Goal: Communication & Community: Answer question/provide support

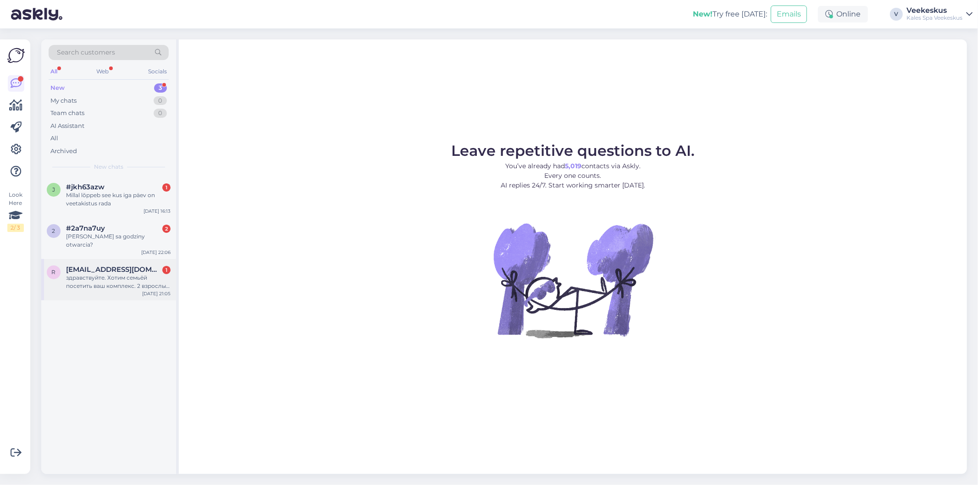
click at [100, 285] on div "r [EMAIL_ADDRESS][DOMAIN_NAME] 1 здравствуйте. Хотим семьёй посетить ваш компле…" at bounding box center [108, 279] width 135 height 41
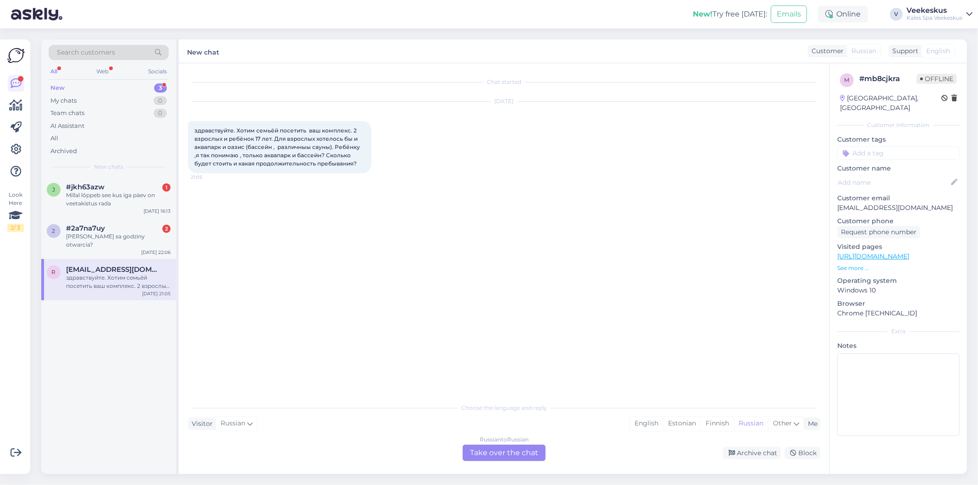
click at [506, 453] on div "Russian to Russian Take over the chat" at bounding box center [504, 453] width 83 height 17
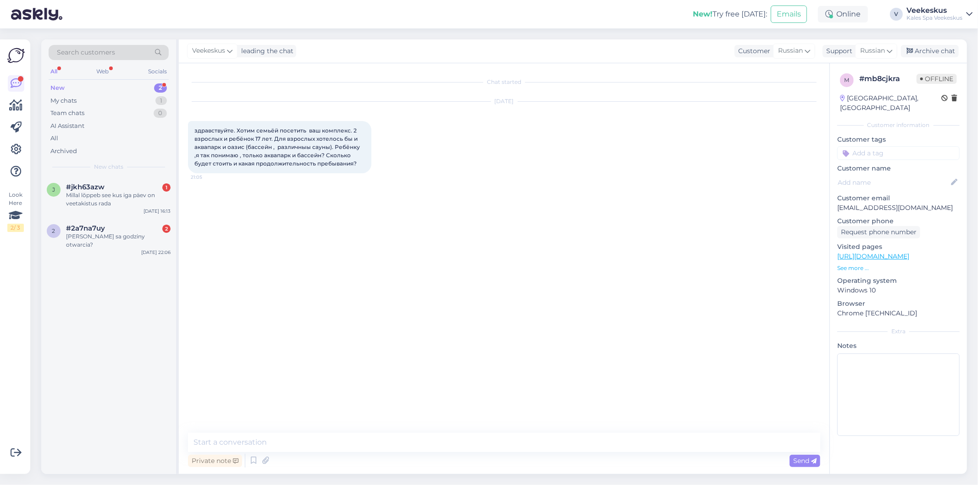
click at [264, 144] on span "здравствуйте. Хотим семьёй посетить ваш комплекс. 2 взрослых и ребёнок 17 лет. …" at bounding box center [277, 147] width 167 height 40
click at [803, 51] on div "Russian" at bounding box center [794, 51] width 42 height 15
click at [758, 112] on link "Estonian" at bounding box center [775, 107] width 101 height 15
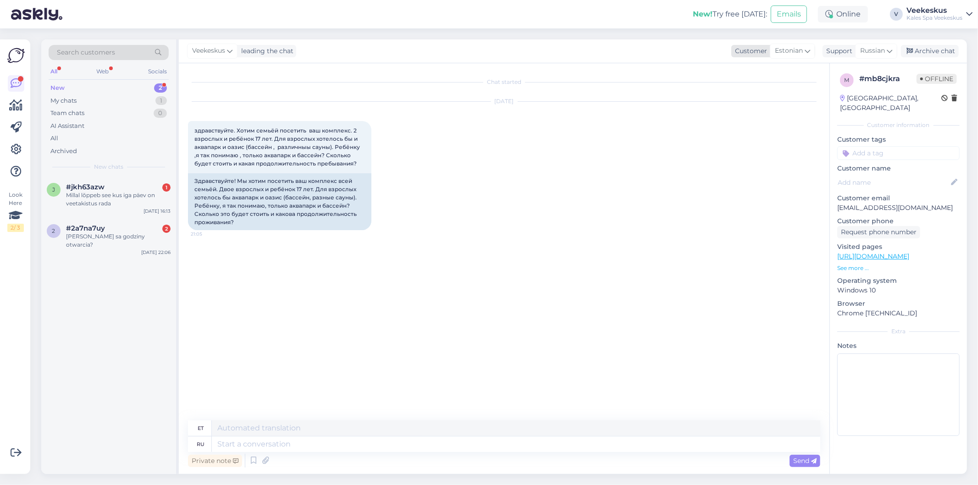
click at [804, 48] on div "Estonian" at bounding box center [792, 51] width 45 height 15
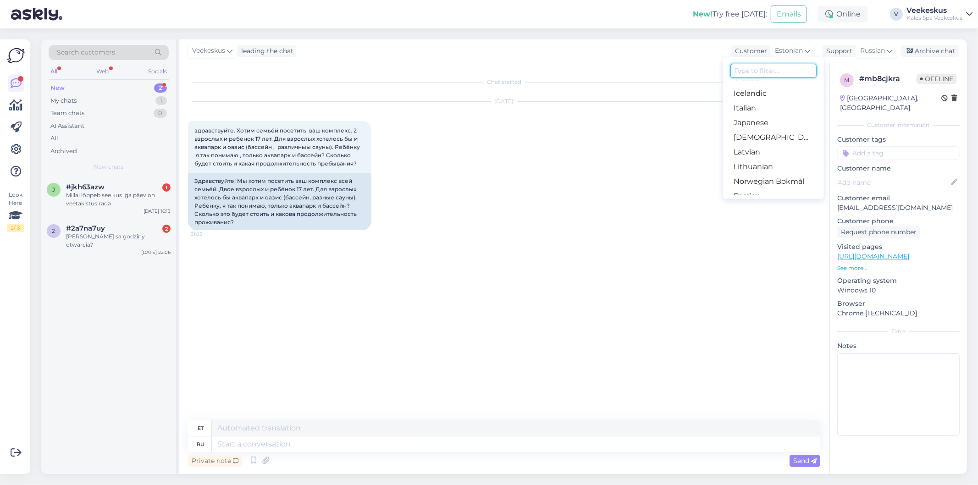
click at [758, 70] on input at bounding box center [774, 71] width 86 height 14
type input "ru"
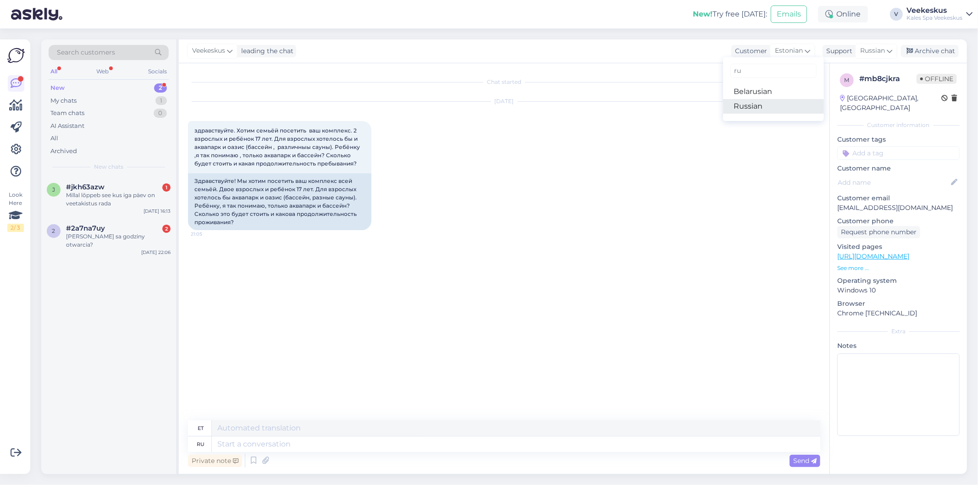
click at [754, 113] on link "Russian" at bounding box center [773, 106] width 101 height 15
click at [884, 51] on span "Russian" at bounding box center [872, 51] width 25 height 10
type input "est"
click at [835, 86] on link "Estonian" at bounding box center [860, 91] width 101 height 15
click at [305, 190] on div "Tere. Soovime perega teie kompleksi külastada. 2 täiskasvanut ja 17-aastane lap…" at bounding box center [279, 197] width 183 height 49
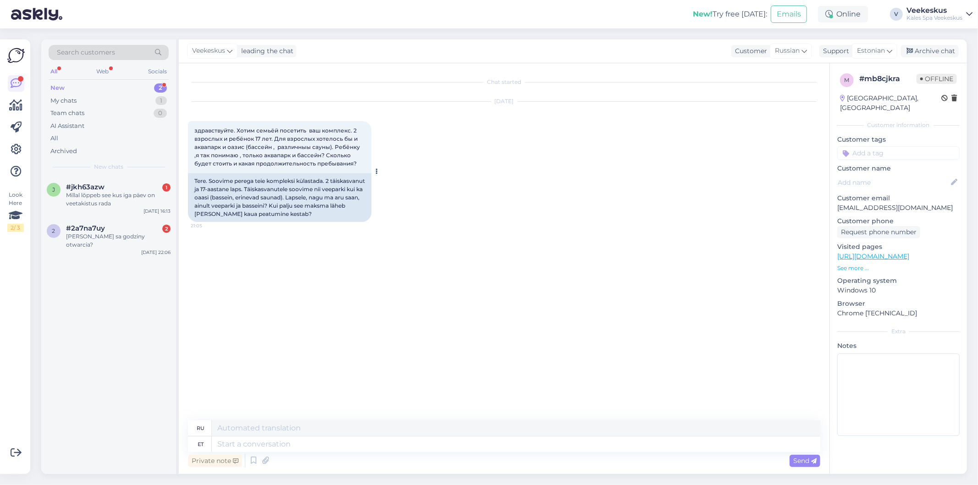
click at [308, 193] on div "Tere. Soovime perega teie kompleksi külastada. 2 täiskasvanut ja 17-aastane lap…" at bounding box center [279, 197] width 183 height 49
drag, startPoint x: 273, startPoint y: 198, endPoint x: 283, endPoint y: 199, distance: 9.7
click at [282, 199] on div "Tere. Soovime perega teie kompleksi külastada. 2 täiskasvanut ja 17-aastane lap…" at bounding box center [279, 197] width 183 height 49
click at [295, 199] on div "Tere. Soovime perega teie kompleksi külastada. 2 täiskasvanut ja 17-aastane lap…" at bounding box center [279, 197] width 183 height 49
click at [121, 241] on div "2 #2a7na7uy 2 [PERSON_NAME] sa godziny otwarcia? [DATE] 22:06" at bounding box center [108, 238] width 135 height 41
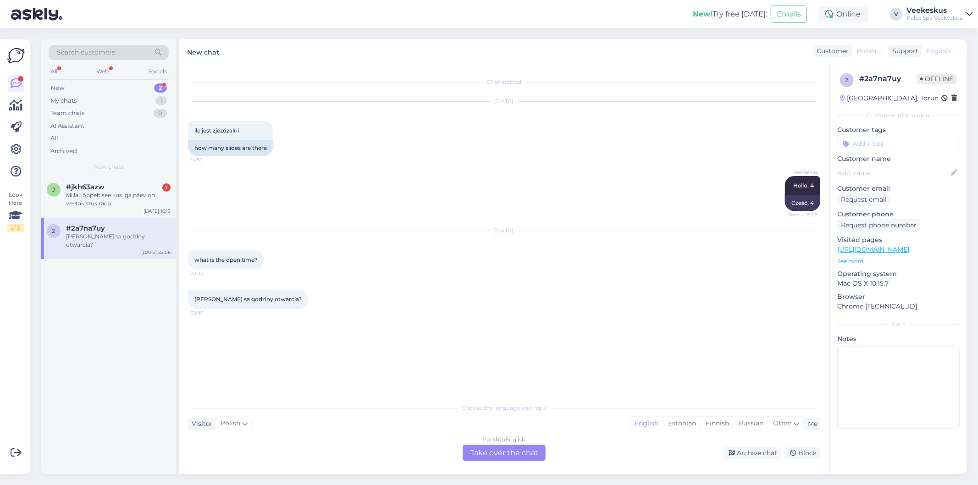
click at [481, 452] on div "Polish to English Take over the chat" at bounding box center [504, 453] width 83 height 17
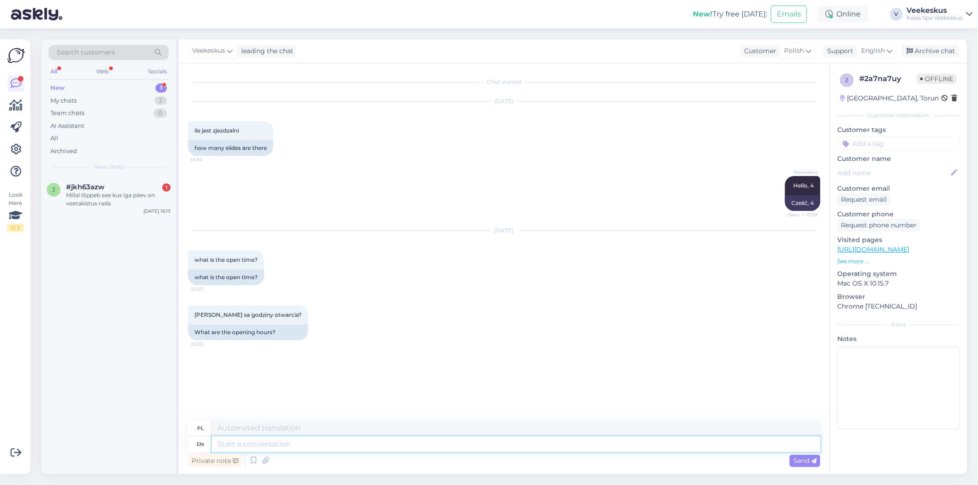
click at [305, 447] on textarea at bounding box center [516, 445] width 609 height 16
type textarea "Hello!"
type textarea "Cześć!"
type textarea "Hello! We"
type textarea "Cześć! My"
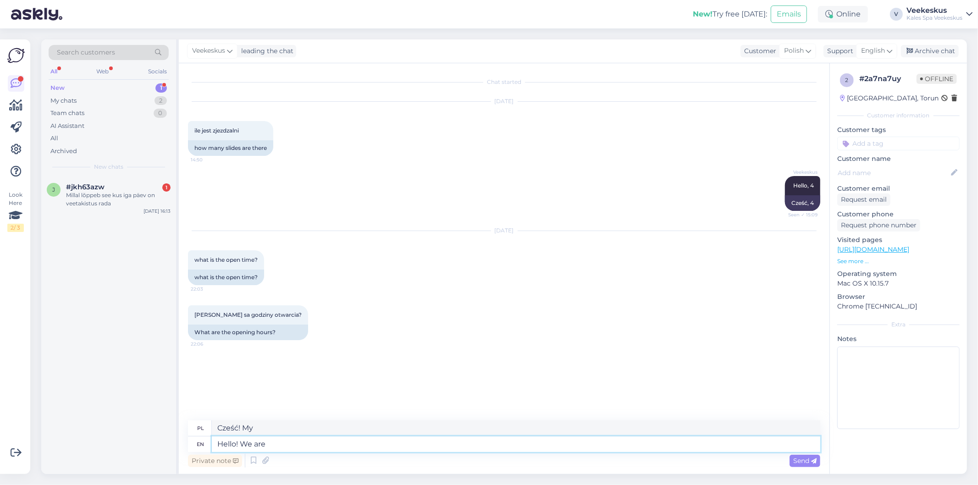
type textarea "Hello! We are"
type textarea "Cześć! Jesteśmy"
type textarea "Hello! We are open"
type textarea "Cześć! Jesteśmy otwarci"
type textarea "Hello! We are open from"
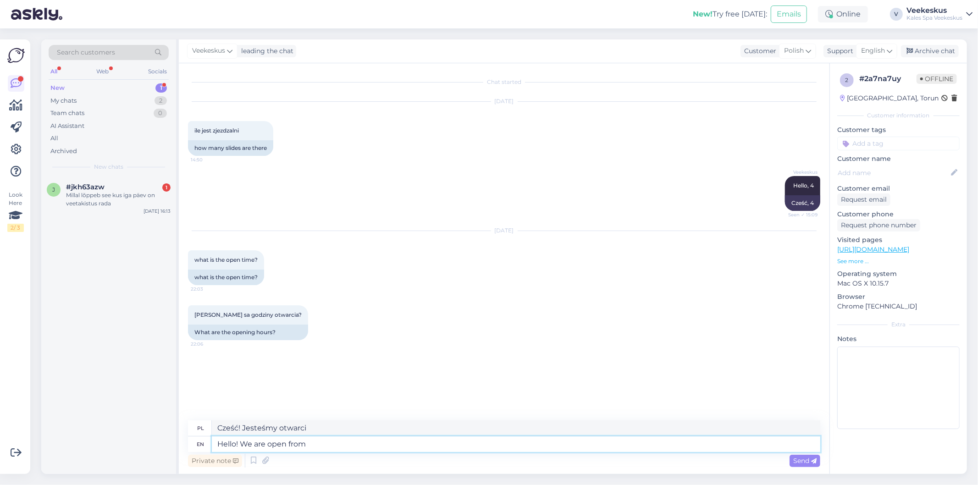
type textarea "Cześć! Jesteśmy otwarci od"
type textarea "Hello! We are open from 8 a"
type textarea "Witajcie! Jesteśmy otwarci od 8"
type textarea "Hello! We are open from 8 am u"
type textarea "Witajcie! Jesteśmy otwarci od 8:00"
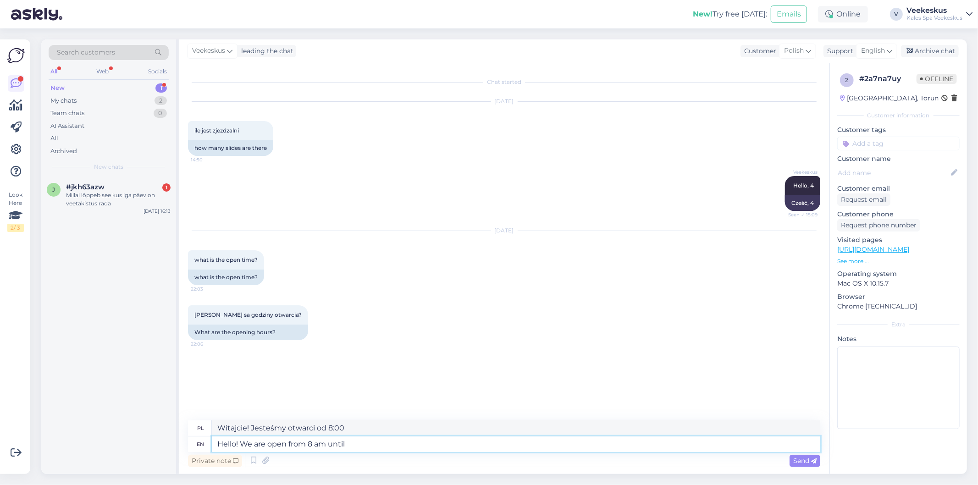
type textarea "Hello! We are open from 8 am until 2"
type textarea "Witaj! Jesteśmy otwarci od 8:00 do"
type textarea "Hello! We are open from 8 am until 22:"
type textarea "Witajcie! Jesteśmy otwarci od 8:00 do 22:00:"
type textarea "Hello! We are open from 8 am until 22:00"
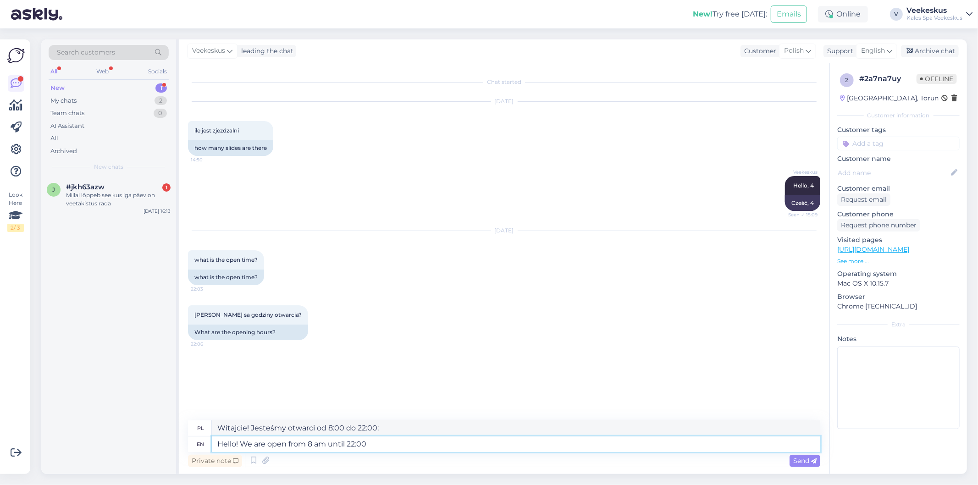
type textarea "Witaj! Jesteśmy otwarci od 8:00 do 22:00."
type textarea "Hello! We are open from 8 am until"
type textarea "Witaj! Jesteśmy otwarci od 8:00 do"
type textarea "Hello! We are open from 8 am until 10 pm"
type textarea "Witajcie! Jesteśmy otwarci od 8:00 do 10:00"
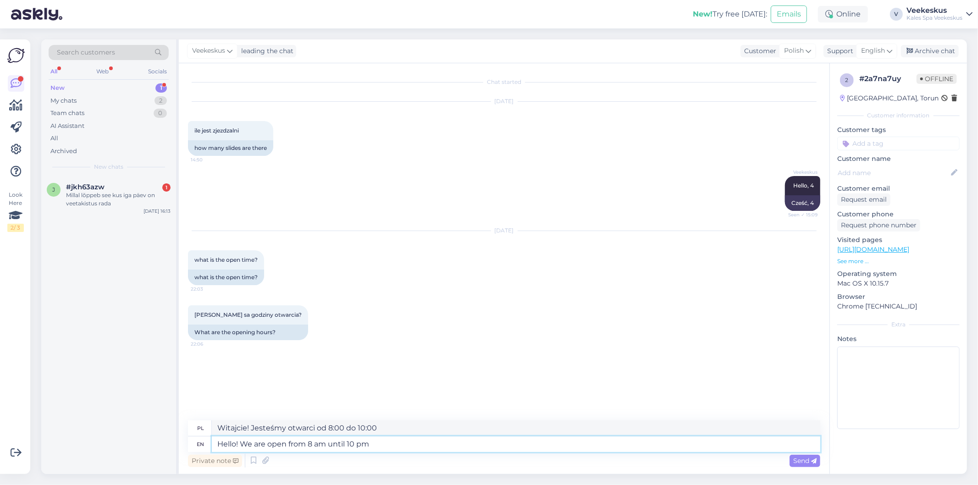
type textarea "Hello! We are open from 8 am until 10 pm."
type textarea "Witaj! Jesteśmy otwarci od 8:00 do 22:00."
type textarea "Hello! We are open from 8 am until 10 pm."
click at [808, 456] on div "Send" at bounding box center [805, 461] width 31 height 12
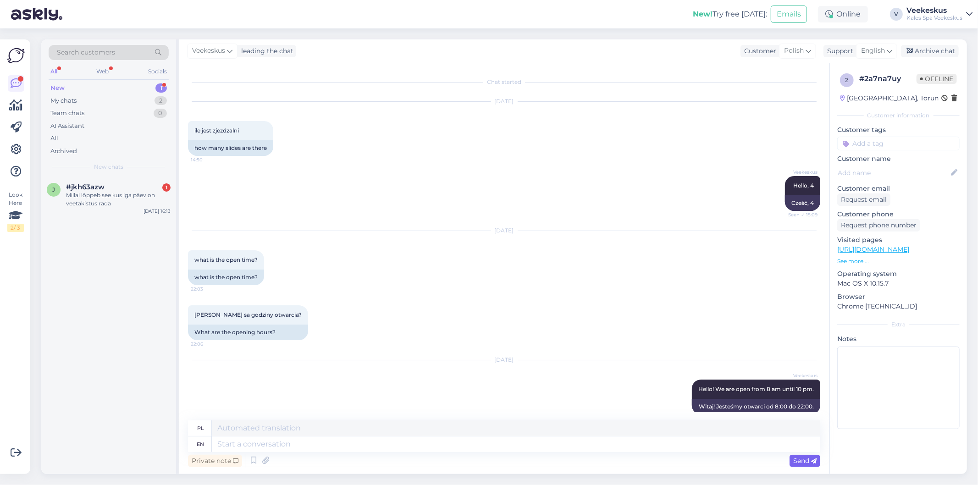
scroll to position [11, 0]
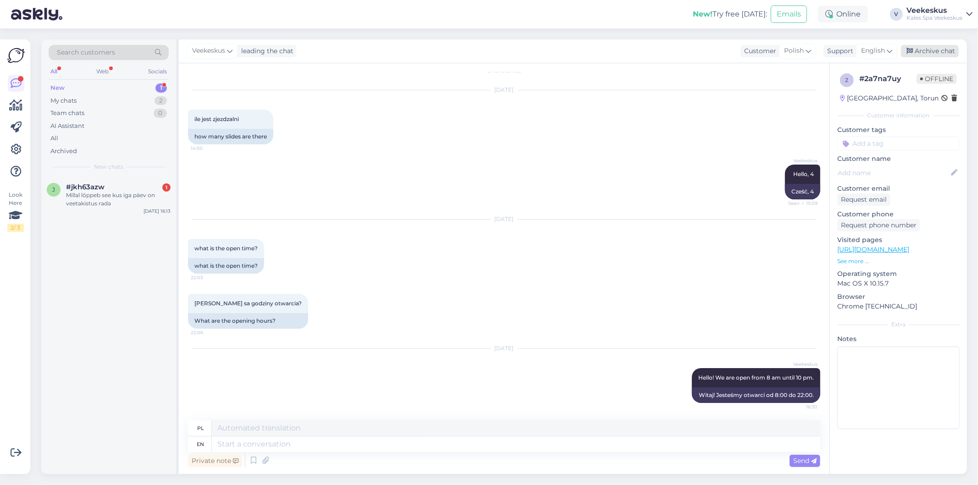
click at [927, 52] on div "Archive chat" at bounding box center [930, 51] width 58 height 12
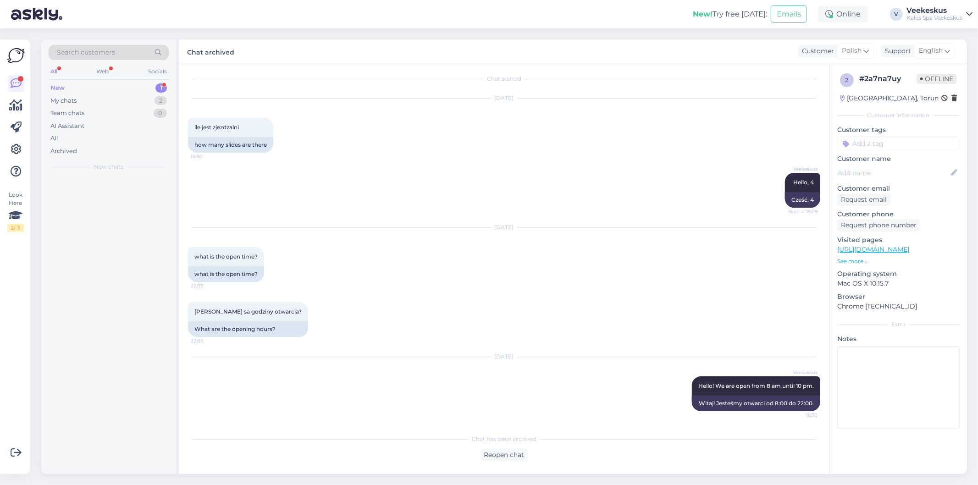
scroll to position [2, 0]
click at [138, 207] on div "Millal lõppeb see kus iga päev on veetakistus rada" at bounding box center [118, 199] width 105 height 17
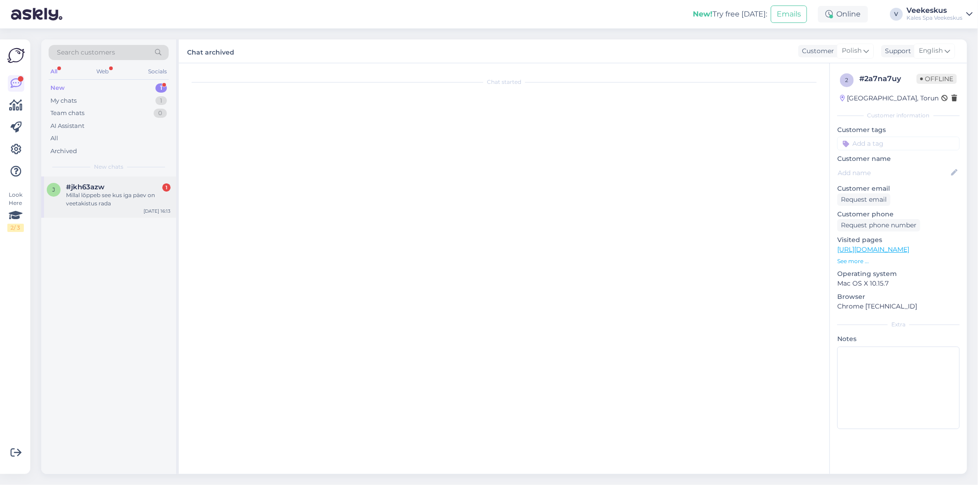
scroll to position [0, 0]
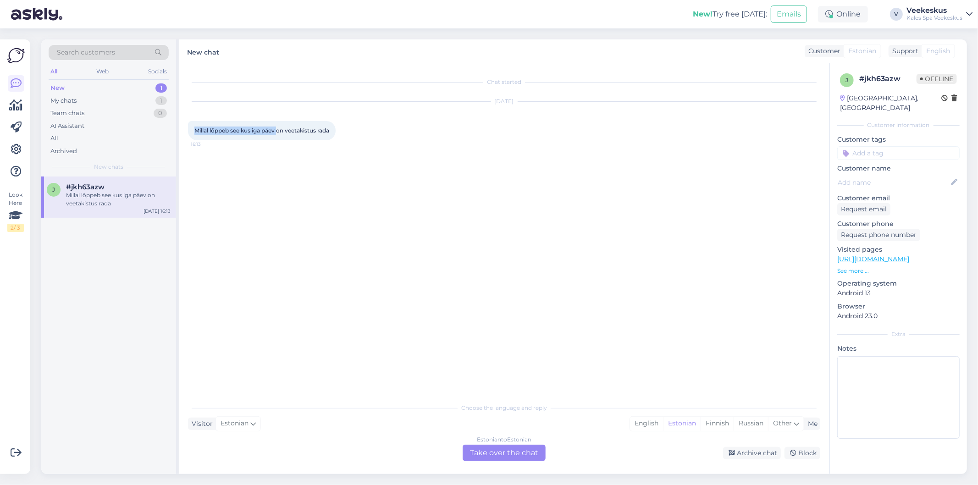
drag, startPoint x: 196, startPoint y: 128, endPoint x: 278, endPoint y: 132, distance: 82.2
click at [278, 132] on span "Millal lõppeb see kus iga päev on veetakistus rada" at bounding box center [261, 130] width 135 height 7
click at [275, 148] on div "[DATE] Millal lõppeb see kus iga päev on veetakistus rada 16:13" at bounding box center [504, 121] width 632 height 59
drag, startPoint x: 196, startPoint y: 129, endPoint x: 295, endPoint y: 135, distance: 99.2
click at [292, 135] on div "Millal lõppeb see kus iga päev on veetakistus rada 16:13" at bounding box center [262, 130] width 148 height 19
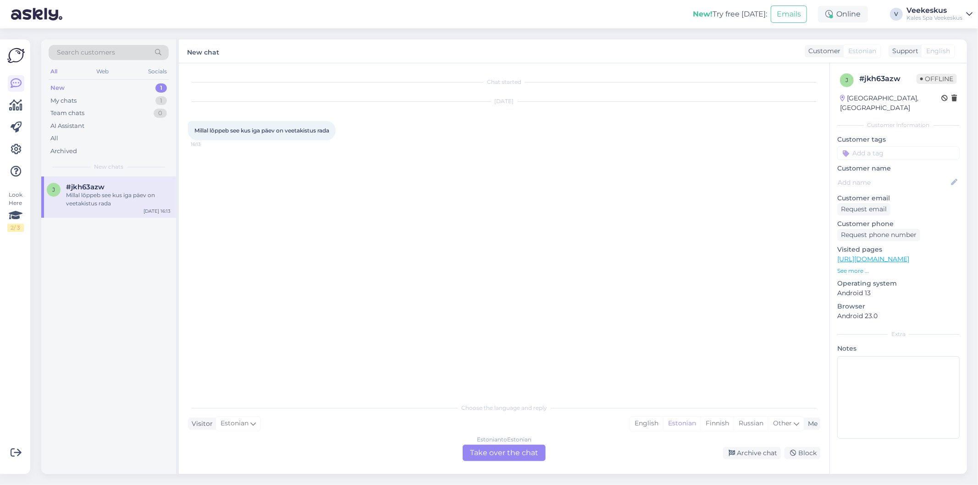
click at [316, 131] on span "Millal lõppeb see kus iga päev on veetakistus rada" at bounding box center [261, 130] width 135 height 7
click at [493, 449] on div "Estonian to Estonian Take over the chat" at bounding box center [504, 453] width 83 height 17
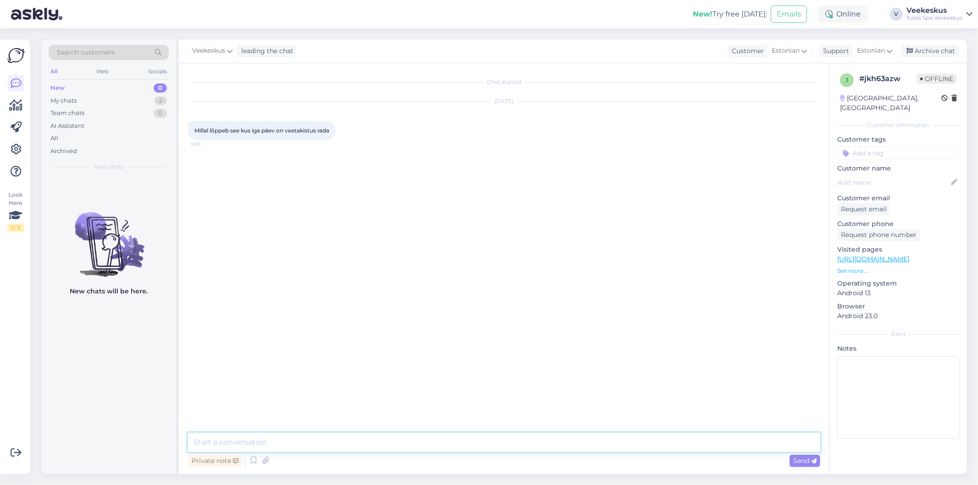
click at [305, 448] on textarea at bounding box center [504, 442] width 632 height 19
type textarea "Tere! Kahjuks veel täpset kuupäeva ei oska öelda, kuid [PERSON_NAME] suvevaheae…"
click at [801, 455] on div "Send" at bounding box center [805, 461] width 31 height 12
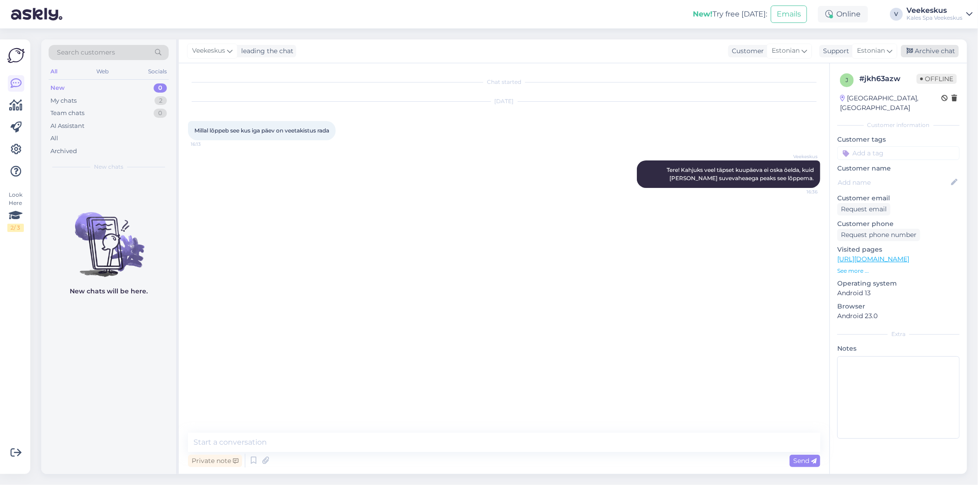
click at [944, 52] on div "Archive chat" at bounding box center [930, 51] width 58 height 12
click at [108, 103] on div "My chats 1" at bounding box center [109, 100] width 120 height 13
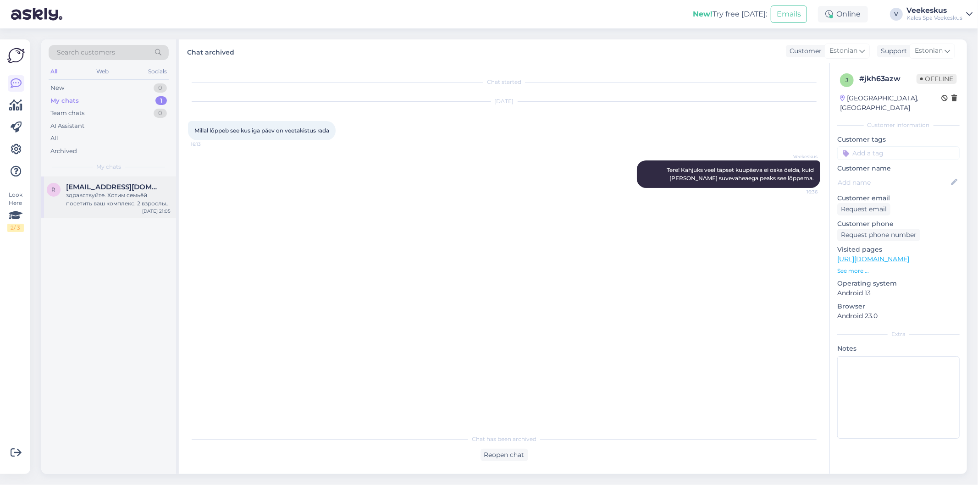
click at [104, 208] on div "r [EMAIL_ADDRESS][DOMAIN_NAME] здравствуйте. Хотим семьёй посетить ваш комплекс…" at bounding box center [108, 197] width 135 height 41
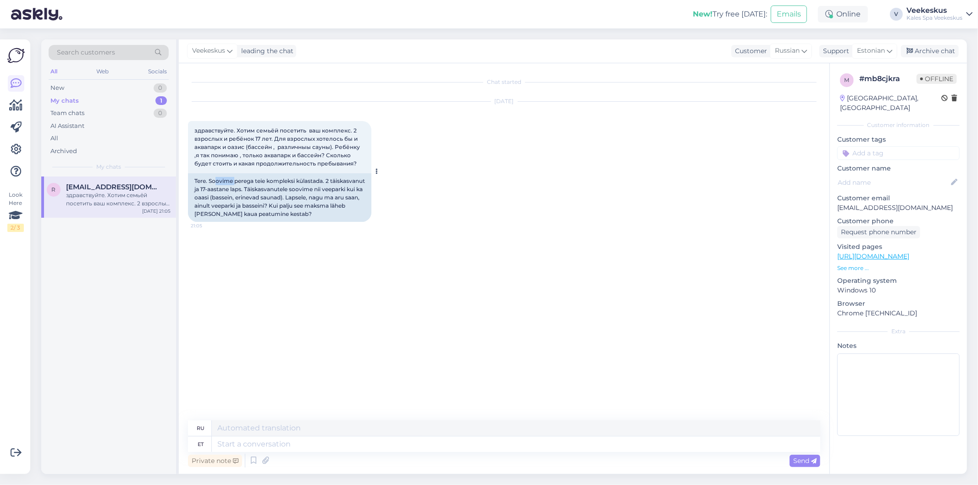
drag, startPoint x: 214, startPoint y: 177, endPoint x: 243, endPoint y: 177, distance: 28.9
click at [242, 177] on div "Tere. Soovime perega teie kompleksi külastada. 2 täiskasvanut ja 17-aastane lap…" at bounding box center [279, 197] width 183 height 49
click at [244, 177] on div "Tere. Soovime perega teie kompleksi külastada. 2 täiskasvanut ja 17-aastane lap…" at bounding box center [279, 197] width 183 height 49
click at [332, 302] on div "Chat started [DATE] здравствуйте. Хотим семьёй посетить ваш комплекс. 2 взрослы…" at bounding box center [508, 242] width 641 height 340
click at [310, 311] on div "Chat started [DATE] здравствуйте. Хотим семьёй посетить ваш комплекс. 2 взрослы…" at bounding box center [508, 242] width 641 height 340
